Goal: Navigation & Orientation: Find specific page/section

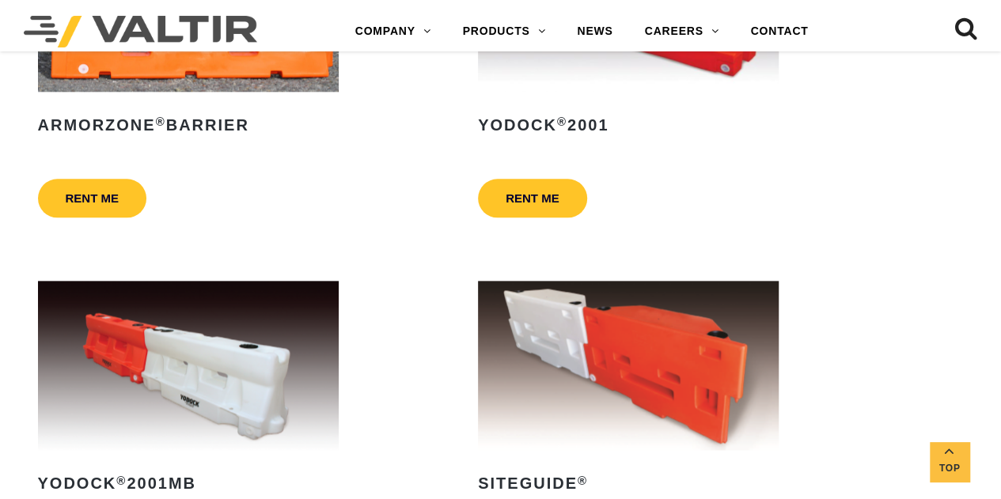
scroll to position [871, 0]
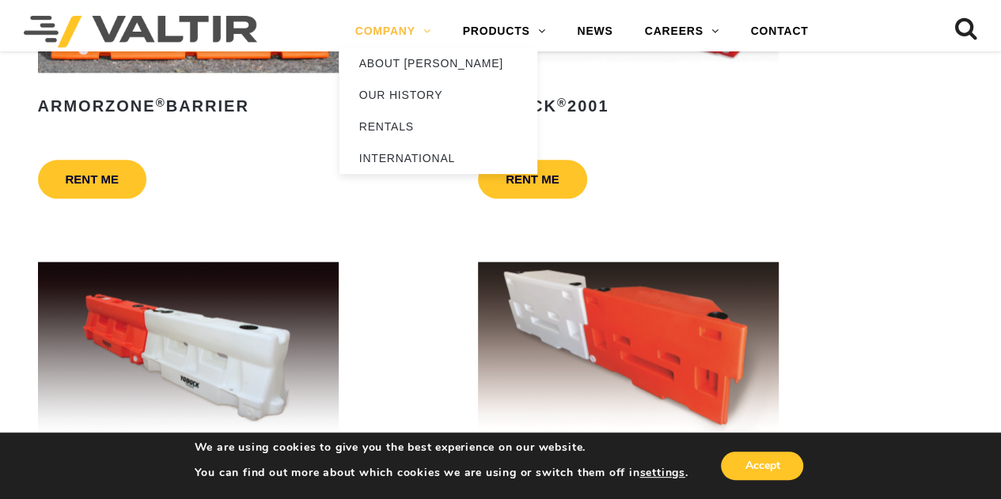
click at [370, 28] on link "COMPANY" at bounding box center [394, 32] width 108 height 32
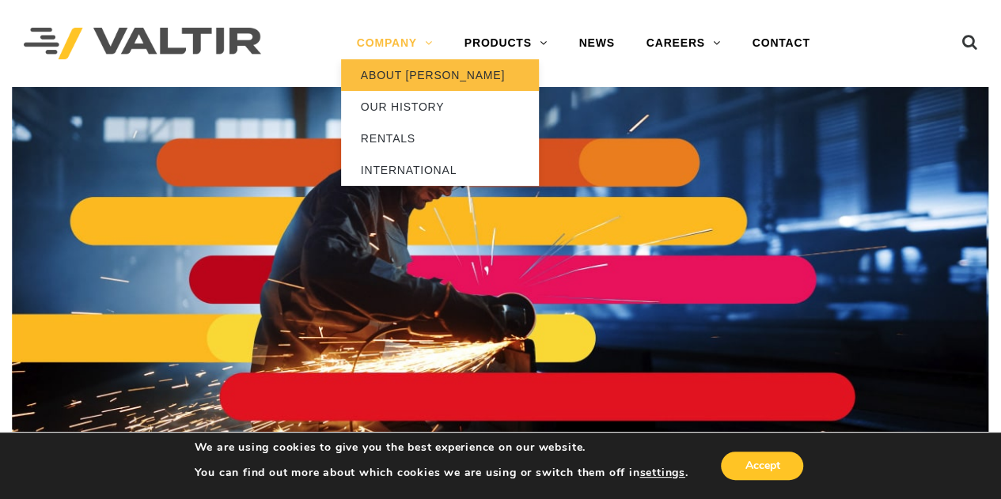
click at [383, 83] on link "ABOUT [PERSON_NAME]" at bounding box center [440, 75] width 198 height 32
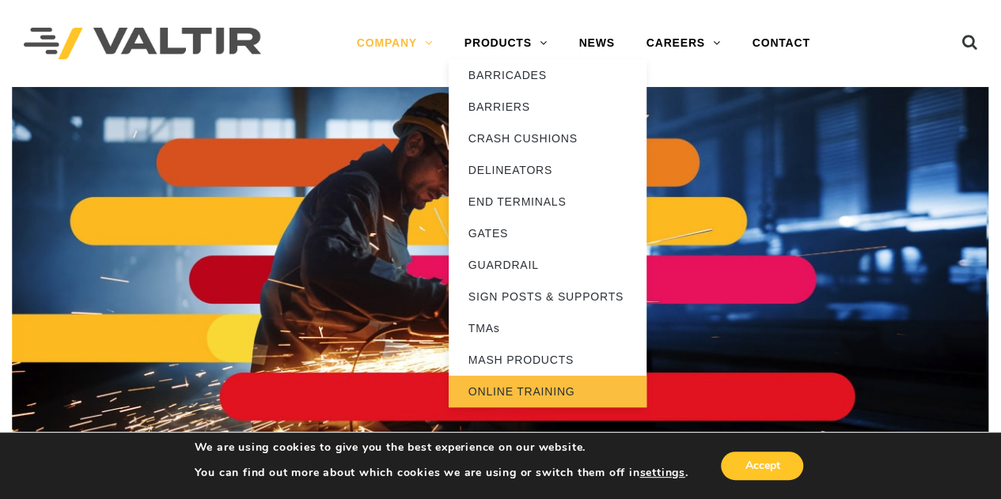
click at [521, 384] on link "ONLINE TRAINING" at bounding box center [548, 392] width 198 height 32
